Goal: Information Seeking & Learning: Learn about a topic

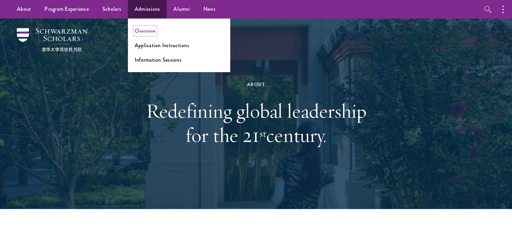
click at [154, 27] on link "Overview" at bounding box center [145, 31] width 21 height 8
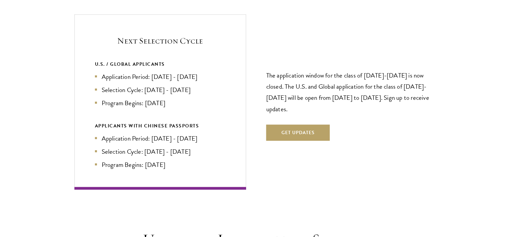
scroll to position [1450, 0]
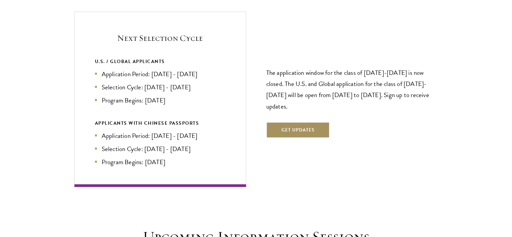
click at [289, 122] on button "Get Updates" at bounding box center [298, 130] width 64 height 16
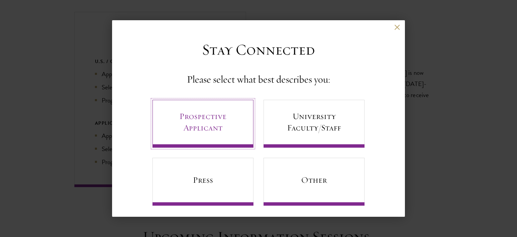
click at [221, 114] on link "Prospective Applicant" at bounding box center [203, 124] width 101 height 48
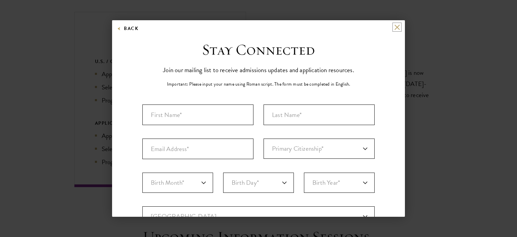
click at [394, 28] on button at bounding box center [397, 27] width 6 height 6
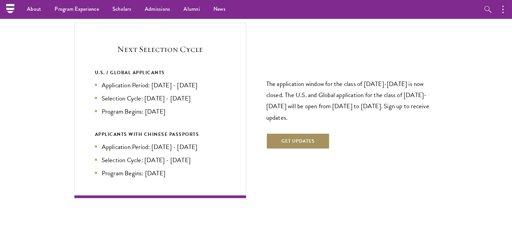
scroll to position [0, 0]
